Goal: Information Seeking & Learning: Learn about a topic

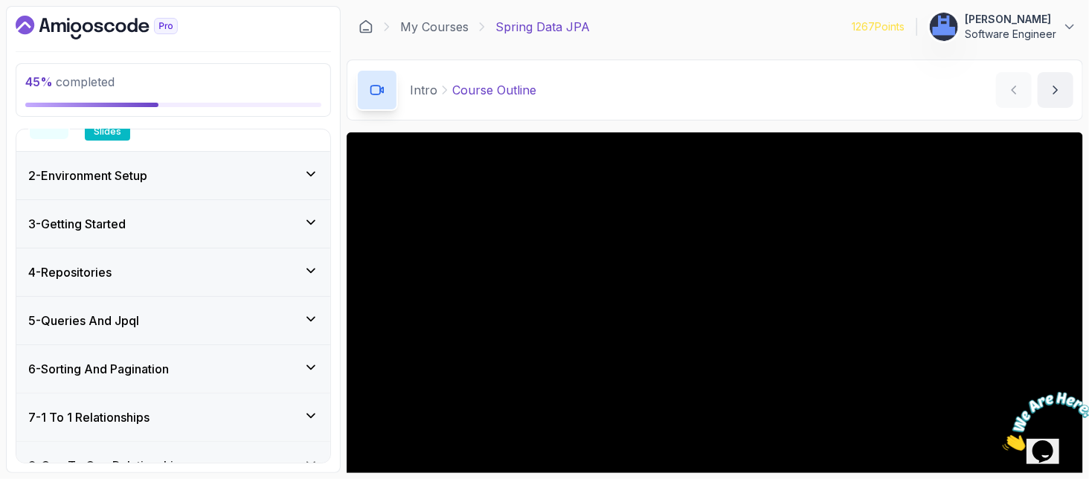
scroll to position [297, 0]
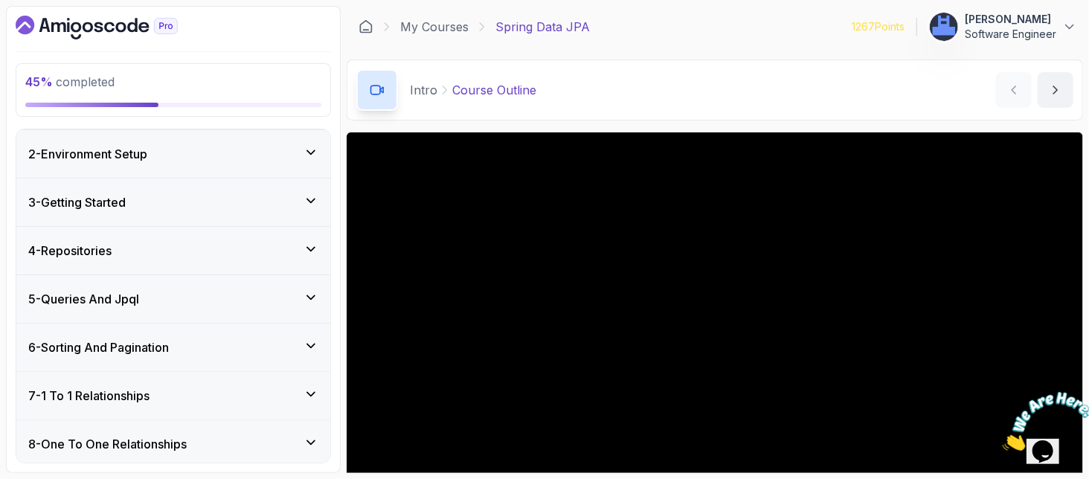
drag, startPoint x: 186, startPoint y: 297, endPoint x: 186, endPoint y: 315, distance: 17.1
click at [186, 297] on div "5 - Queries And Jpql" at bounding box center [173, 299] width 290 height 18
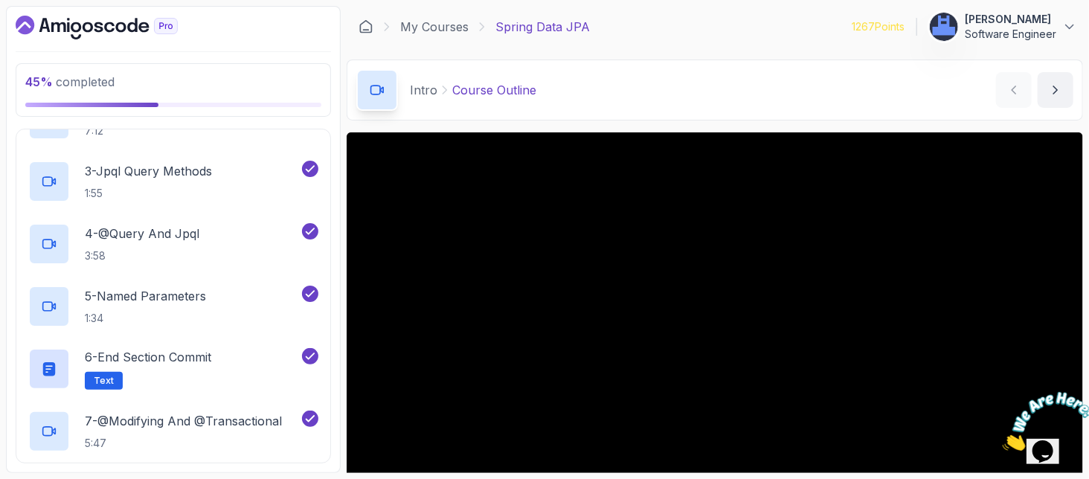
scroll to position [543, 0]
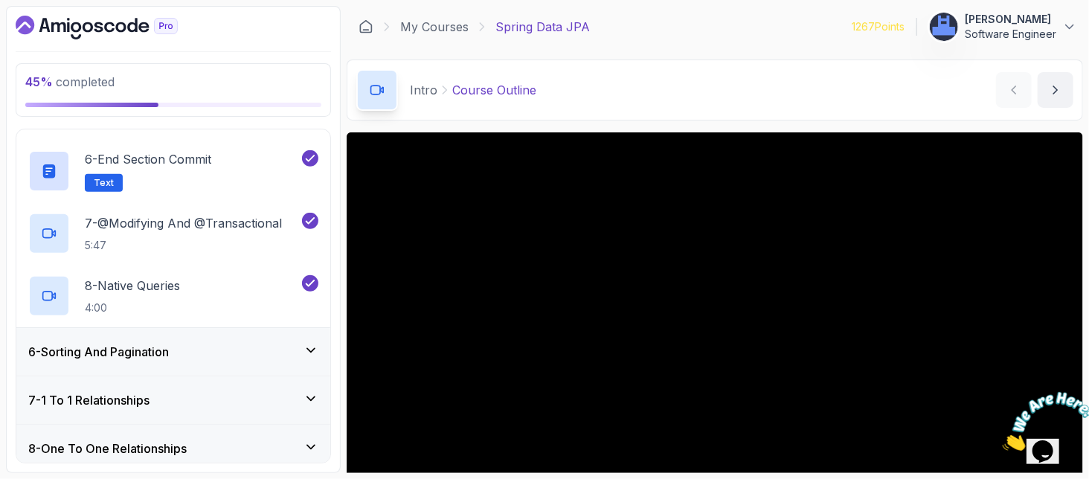
click at [283, 344] on div "6 - Sorting And Pagination" at bounding box center [173, 352] width 290 height 18
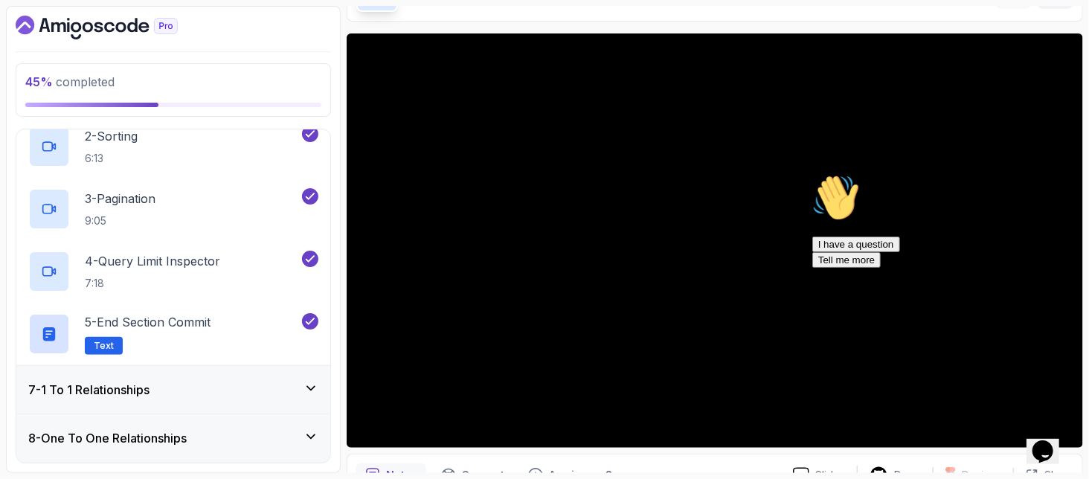
scroll to position [465, 0]
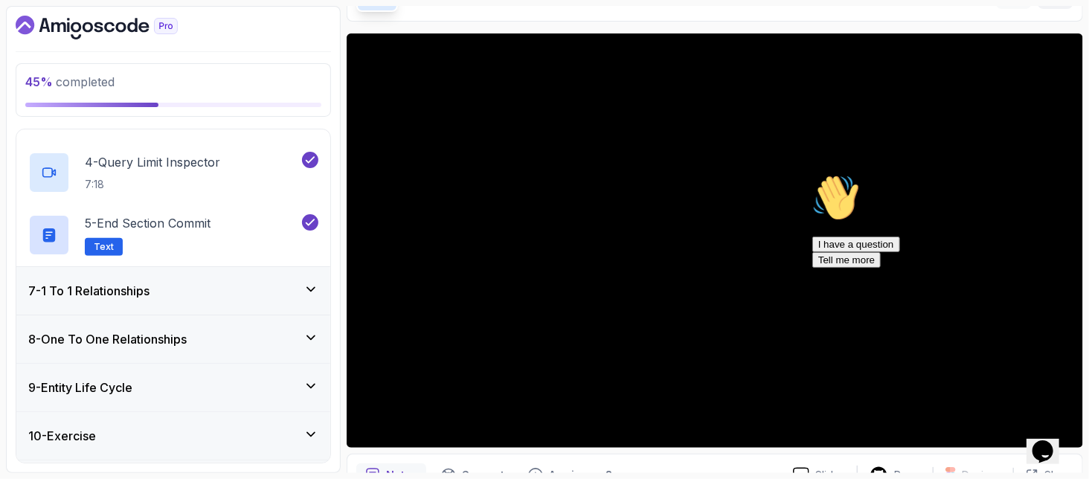
click at [120, 282] on h3 "7 - 1 To 1 Relationships" at bounding box center [88, 291] width 121 height 18
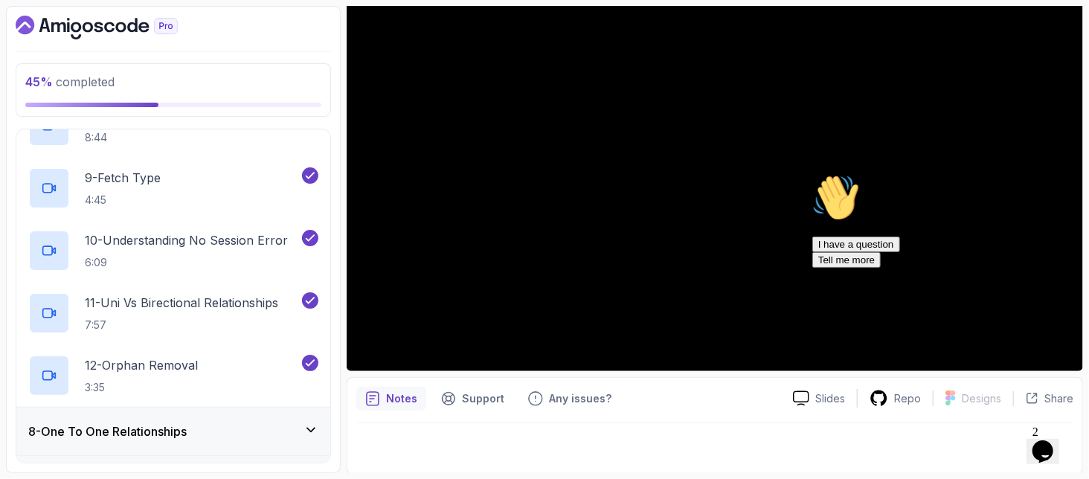
scroll to position [929, 0]
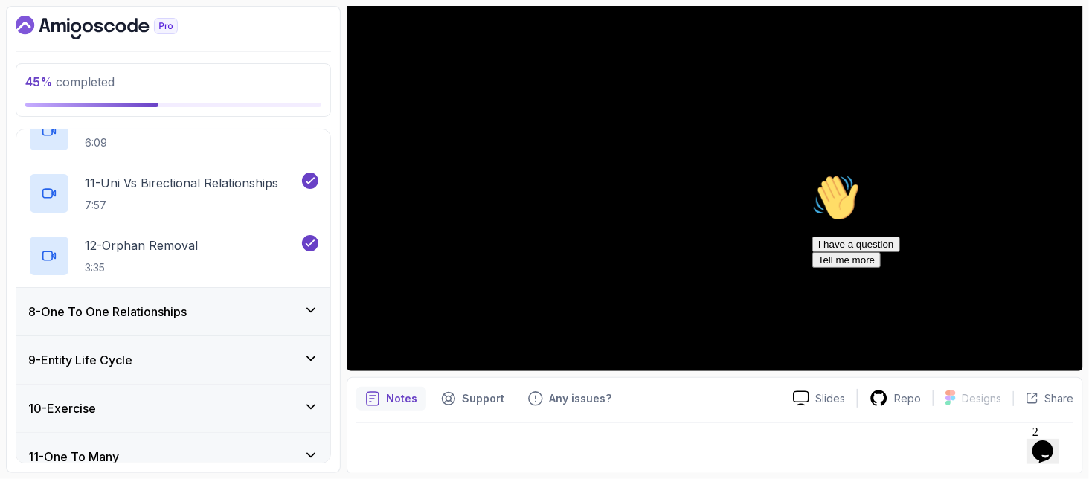
click at [143, 306] on h3 "8 - One To One Relationships" at bounding box center [107, 312] width 158 height 18
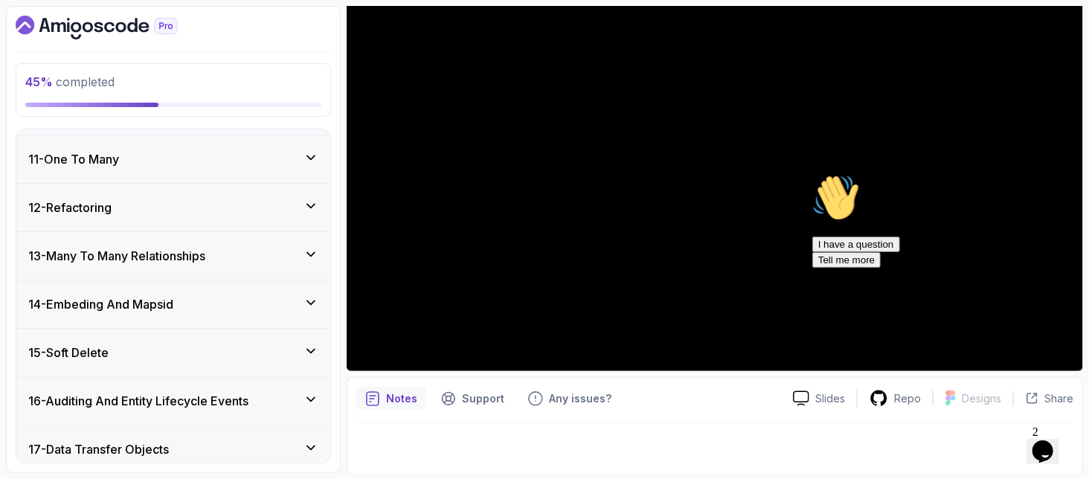
scroll to position [242, 0]
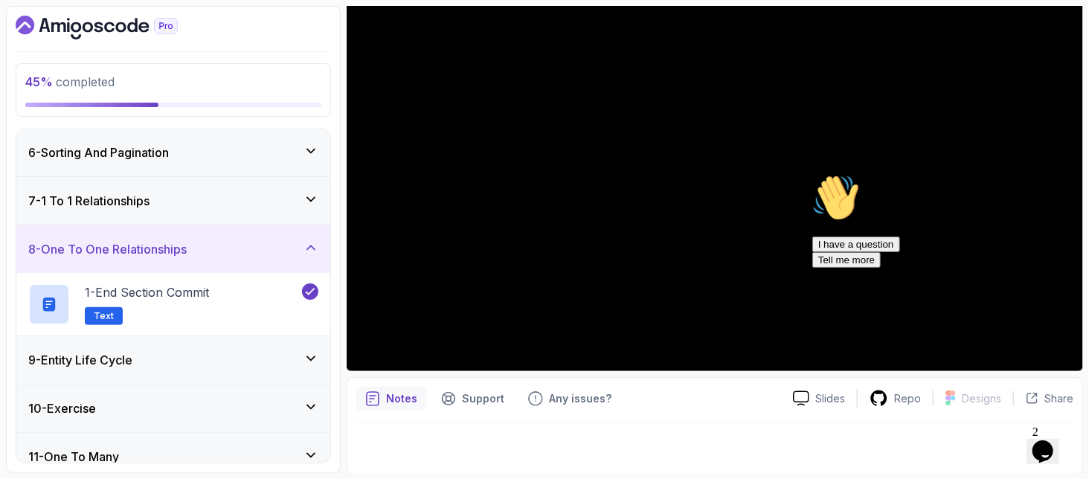
click at [183, 357] on div "9 - Entity Life Cycle" at bounding box center [173, 360] width 290 height 18
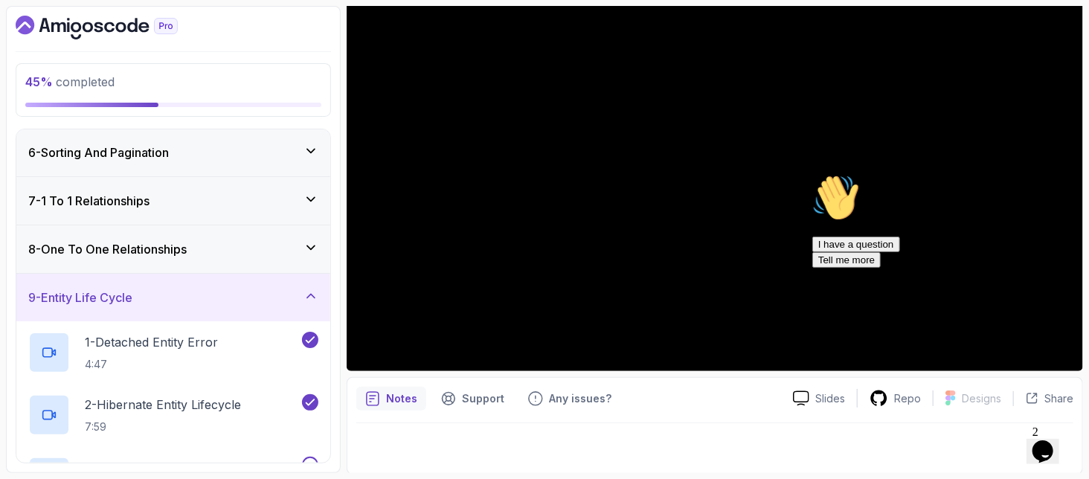
click at [145, 246] on h3 "8 - One To One Relationships" at bounding box center [107, 249] width 158 height 18
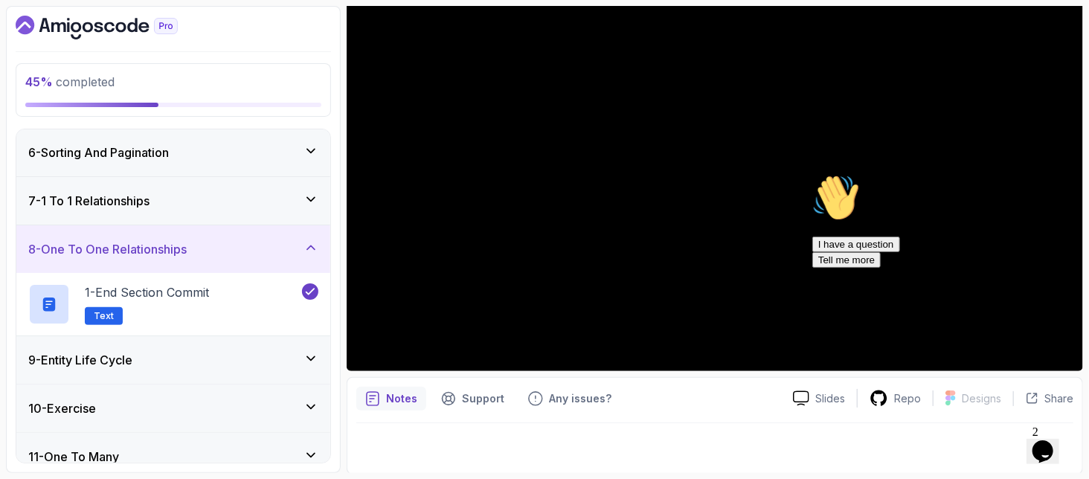
click at [132, 187] on div "7 - 1 To 1 Relationships" at bounding box center [173, 201] width 314 height 48
